Goal: Communication & Community: Answer question/provide support

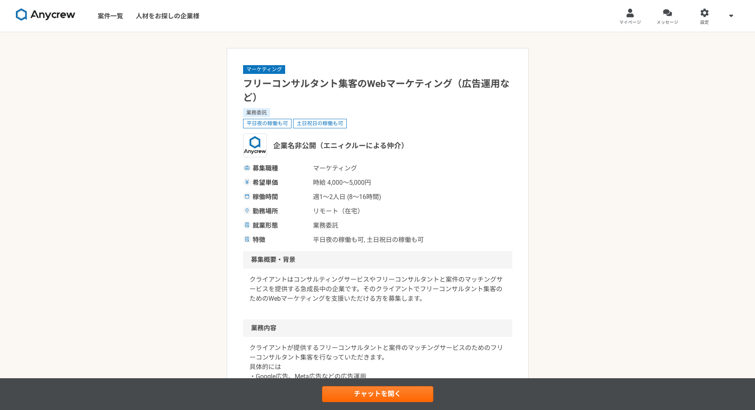
scroll to position [472, 0]
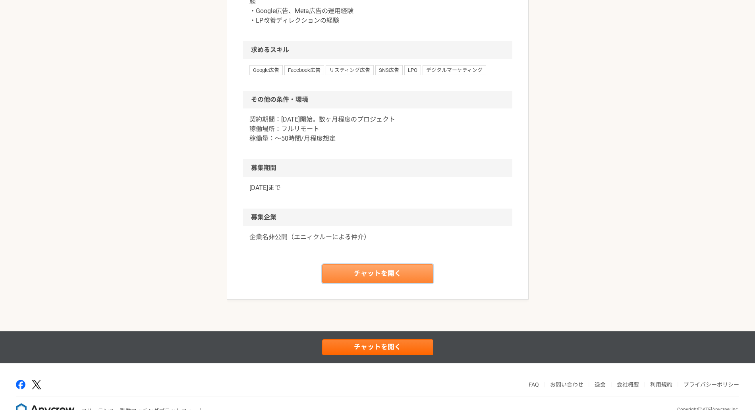
click at [392, 278] on link "チャットを開く" at bounding box center [377, 273] width 111 height 19
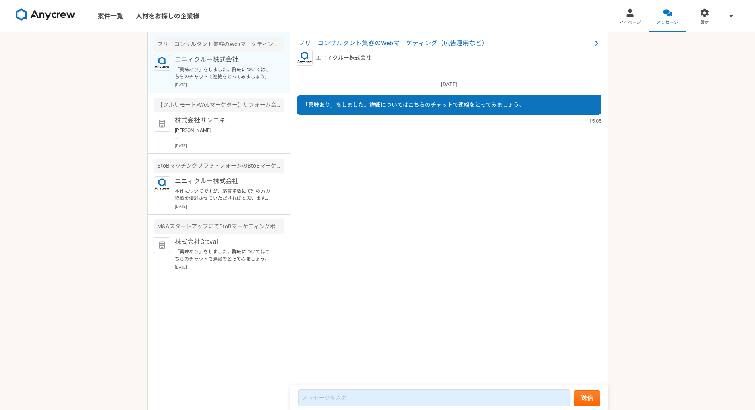
click at [233, 75] on p "「興味あり」をしました。詳細についてはこちらのチャットで連絡をとってみましょう。" at bounding box center [224, 73] width 98 height 14
click at [415, 43] on span "フリーコンサルタント集客のWebマーケティング（広告運用など）" at bounding box center [445, 44] width 294 height 10
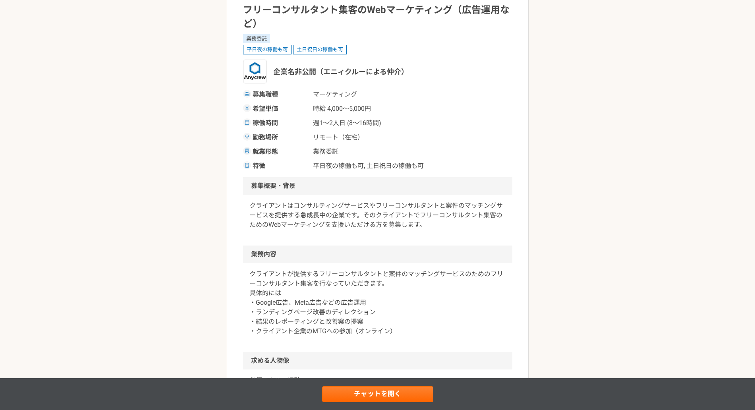
scroll to position [472, 0]
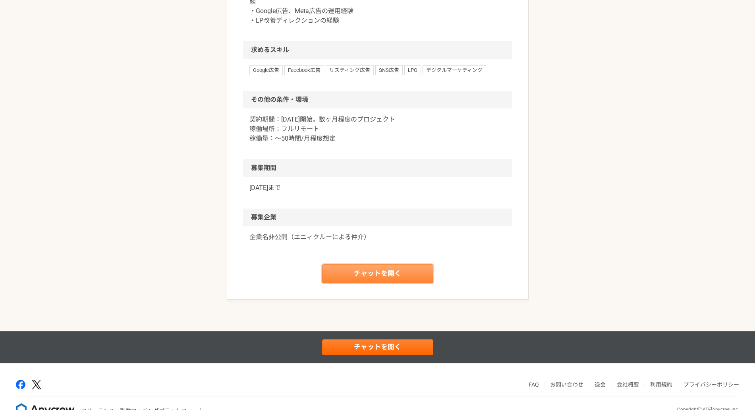
click at [368, 283] on link "チャットを開く" at bounding box center [377, 273] width 111 height 19
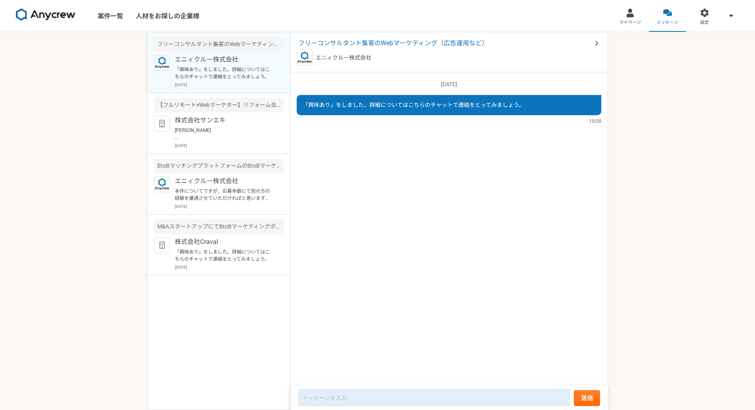
click at [221, 288] on div "フリーコンサルタント集客のWebマーケティング（広告運用など） エニィクルー株式会社 「興味あり」をしました。詳細についてはこちらのチャットで連絡をとってみま…" at bounding box center [218, 221] width 143 height 378
click at [244, 251] on p "「興味あり」をしました。詳細についてはこちらのチャットで連絡をとってみましょう。" at bounding box center [224, 255] width 98 height 14
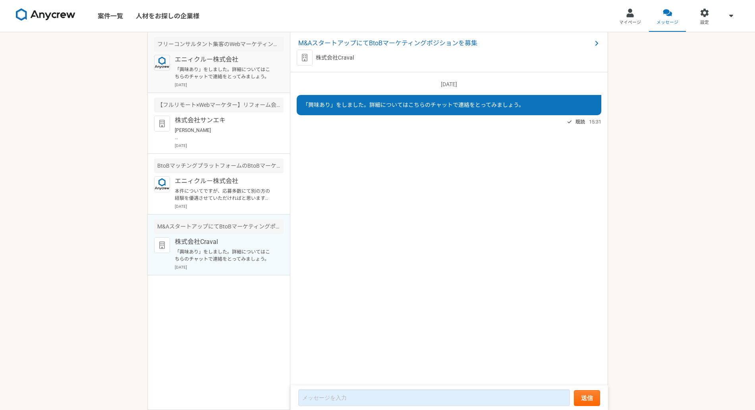
click at [247, 64] on div "エニィクルー株式会社 「興味あり」をしました。詳細についてはこちらのチャットで連絡をとってみましょう。 [DATE]" at bounding box center [229, 71] width 109 height 33
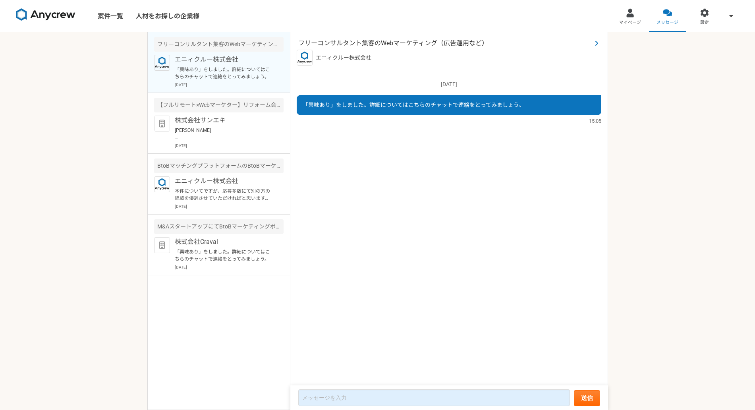
click at [408, 39] on span "フリーコンサルタント集客のWebマーケティング（広告運用など）" at bounding box center [445, 44] width 294 height 10
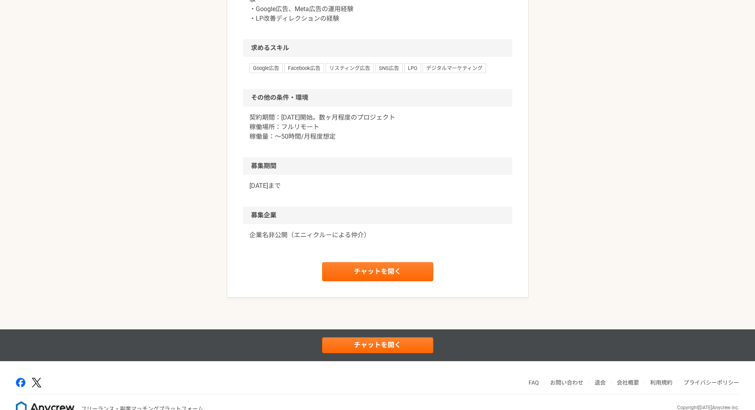
scroll to position [504, 0]
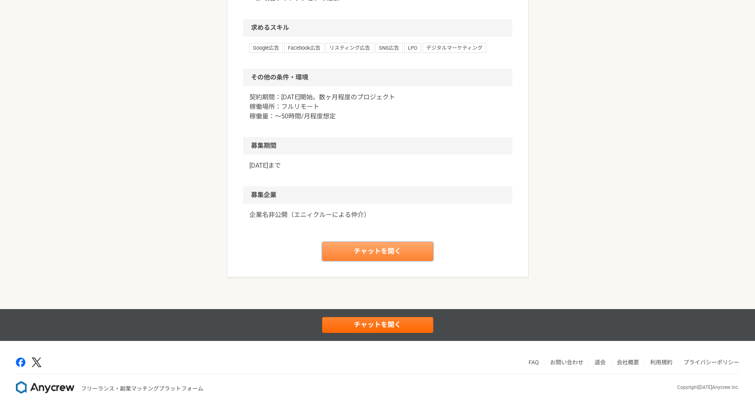
click at [385, 253] on link "チャットを開く" at bounding box center [377, 251] width 111 height 19
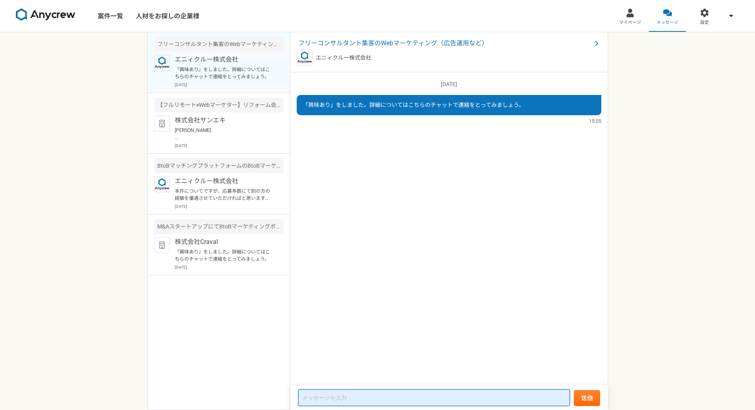
click at [390, 389] on textarea at bounding box center [434, 397] width 272 height 17
paste textarea "ご担当者様 いつもお世話になっております。 [PERSON_NAME]です。 こちらの案件ぜひご紹介いただけないでしょうか？ お力添えできるかと存じます。 何…"
type textarea "ご担当者様 いつもお世話になっております。 [PERSON_NAME]です。 こちらの案件ぜひご紹介いただけないでしょうか？ お力添えできるかと存じます。 何…"
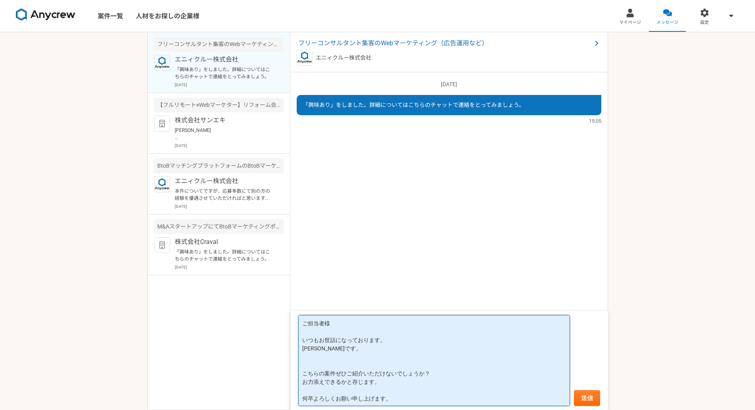
scroll to position [1, 0]
click at [470, 380] on textarea "ご担当者様 いつもお世話になっております。 [PERSON_NAME]です。 こちらの案件ぜひご紹介いただけないでしょうか？ お力添えできるかと存じます。 何…" at bounding box center [434, 360] width 272 height 91
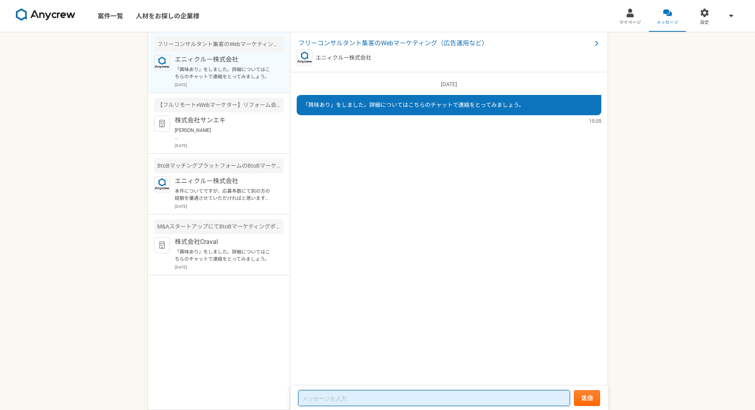
click at [428, 400] on textarea at bounding box center [434, 398] width 272 height 16
paste textarea "ご担当者様 いつもお世話になっております。 [PERSON_NAME]です。 こちらの案件ぜひご紹介いただけないでしょうか？ お力添えできるかと存じます。 何…"
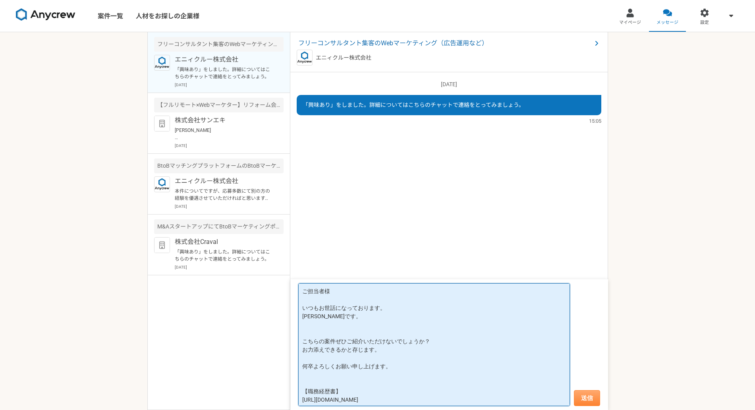
type textarea "ご担当者様 いつもお世話になっております。 [PERSON_NAME]です。 こちらの案件ぜひご紹介いただけないでしょうか？ お力添えできるかと存じます。 何…"
click at [585, 402] on button "送信" at bounding box center [587, 398] width 26 height 16
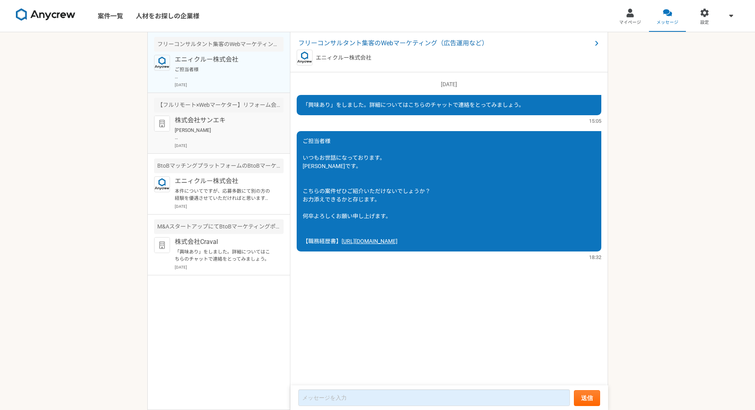
click at [215, 122] on p "株式会社サンエキ" at bounding box center [224, 121] width 98 height 10
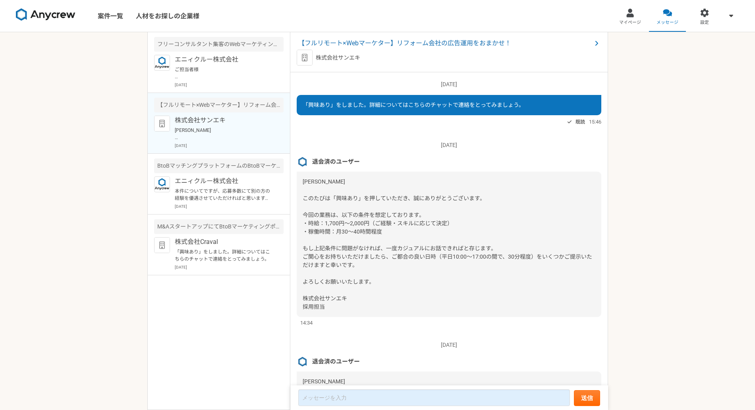
scroll to position [97, 0]
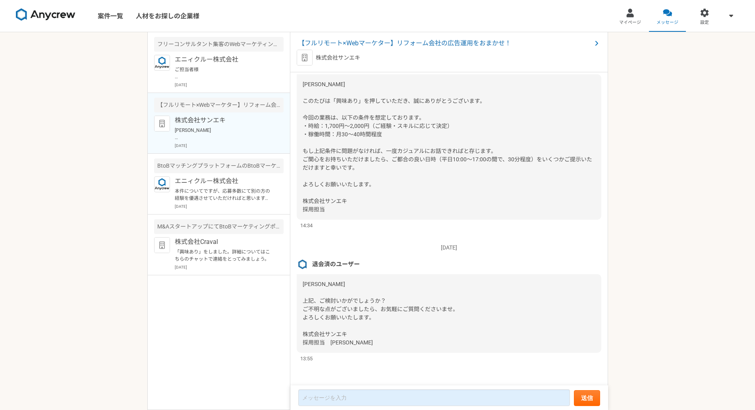
click at [307, 264] on img at bounding box center [303, 264] width 12 height 12
click at [247, 77] on p "ご担当者様 いつもお世話になっております。 [PERSON_NAME]です。 こちらの案件ぜひご紹介いただけないでしょうか？ お力添えできるかと存じます。 何…" at bounding box center [224, 73] width 98 height 14
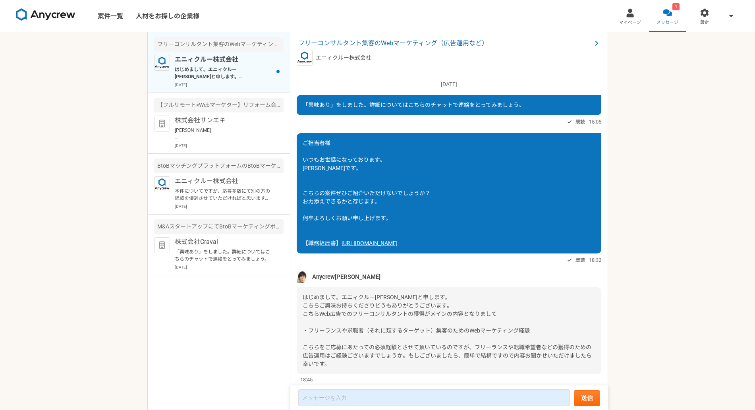
scroll to position [30, 0]
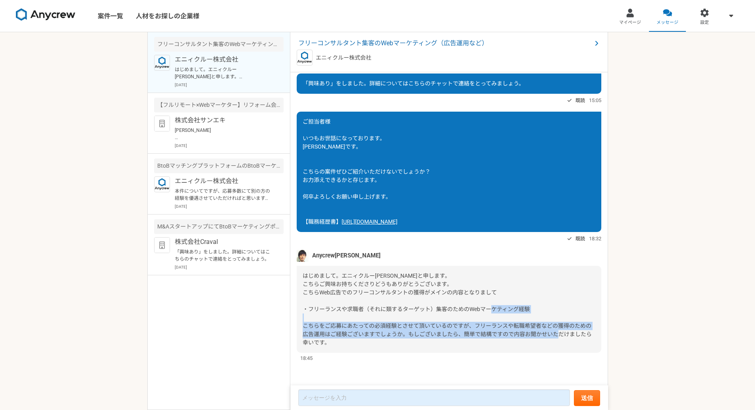
drag, startPoint x: 319, startPoint y: 326, endPoint x: 454, endPoint y: 344, distance: 136.3
click at [451, 344] on div "はじめまして。エニィクルー[PERSON_NAME]と申します。 こちらご興味お持ちくださりどうもありがとうございます。 こちらWeb広告でのフリーコンサルタ…" at bounding box center [449, 309] width 305 height 87
click at [454, 344] on div "はじめまして。エニィクルー[PERSON_NAME]と申します。 こちらご興味お持ちくださりどうもありがとうございます。 こちらWeb広告でのフリーコンサルタ…" at bounding box center [449, 309] width 305 height 87
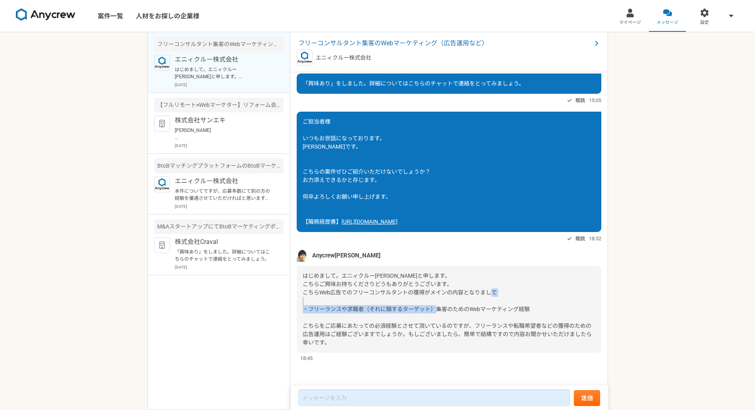
drag, startPoint x: 406, startPoint y: 309, endPoint x: 491, endPoint y: 311, distance: 85.0
click at [491, 311] on span "はじめまして。エニィクルー[PERSON_NAME]と申します。 こちらご興味お持ちくださりどうもありがとうございます。 こちらWeb広告でのフリーコンサルタ…" at bounding box center [447, 308] width 289 height 73
click at [492, 311] on span "はじめまして。エニィクルー[PERSON_NAME]と申します。 こちらご興味お持ちくださりどうもありがとうございます。 こちらWeb広告でのフリーコンサルタ…" at bounding box center [447, 308] width 289 height 73
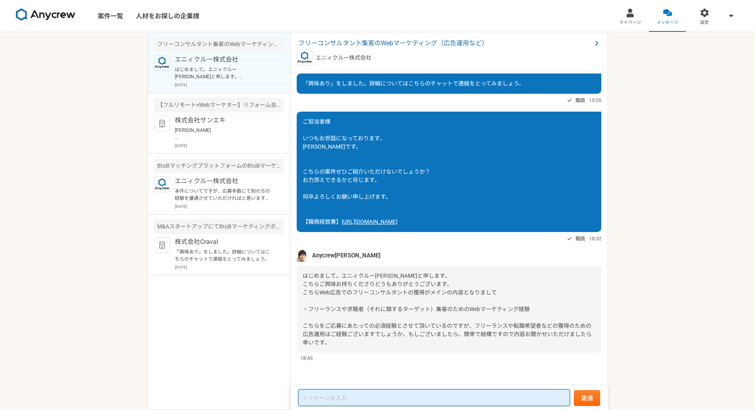
click at [398, 390] on textarea at bounding box center [434, 397] width 272 height 17
click at [423, 393] on textarea at bounding box center [434, 397] width 272 height 17
paste textarea "[PERSON_NAME]様 お世話になっております。[PERSON_NAME]です。 ご連絡ありがとうございます。 若干ずれてしまいますが学生の採用関連のプ…"
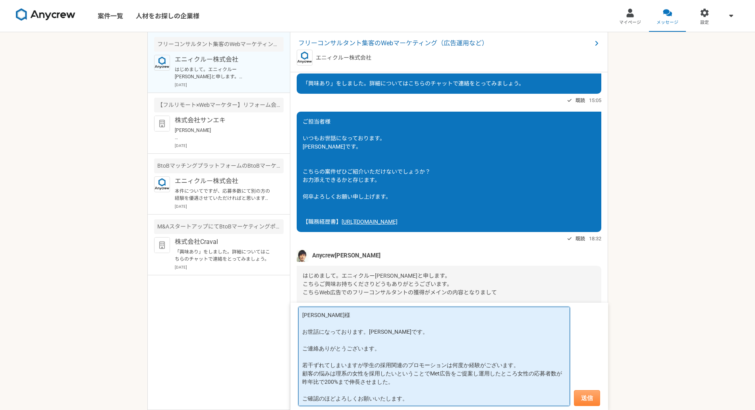
type textarea "[PERSON_NAME]様 お世話になっております。[PERSON_NAME]です。 ご連絡ありがとうございます。 若干ずれてしまいますが学生の採用関連のプ…"
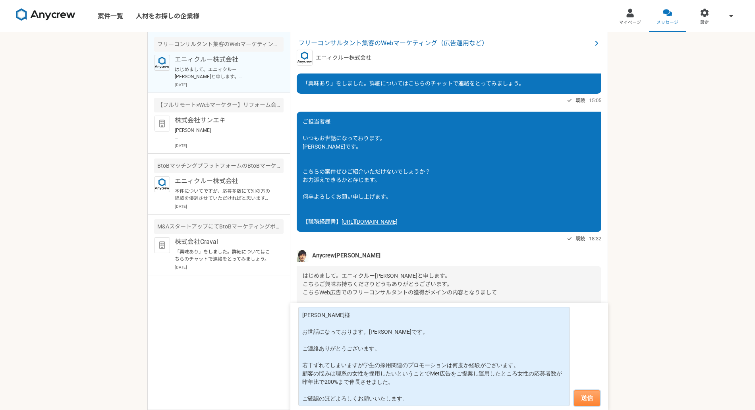
click at [590, 398] on button "送信" at bounding box center [587, 398] width 26 height 16
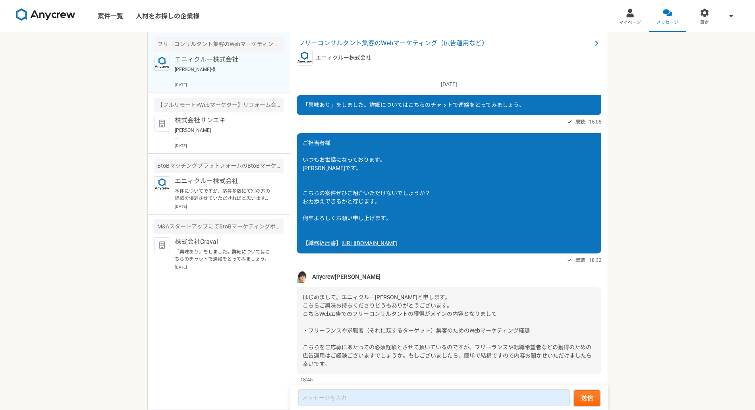
scroll to position [149, 0]
